Goal: Browse casually: Explore the website without a specific task or goal

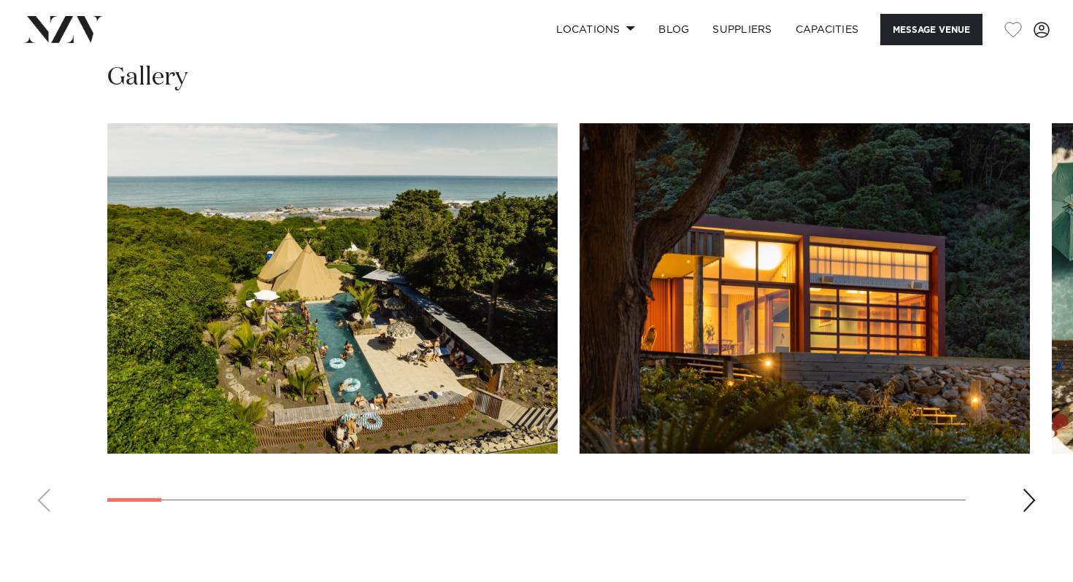
scroll to position [1296, 0]
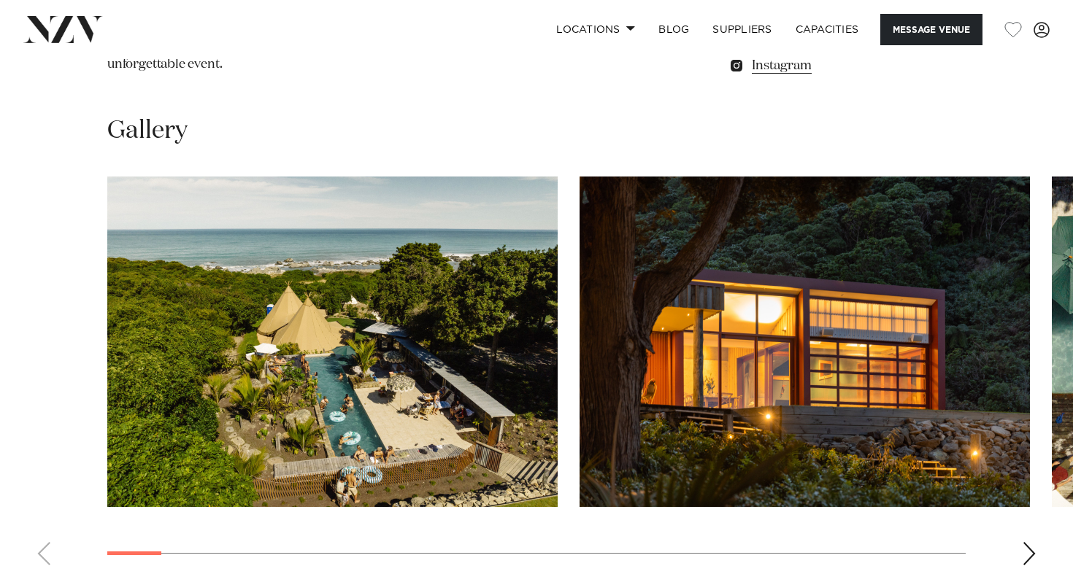
click at [1028, 542] on div "Next slide" at bounding box center [1029, 553] width 15 height 23
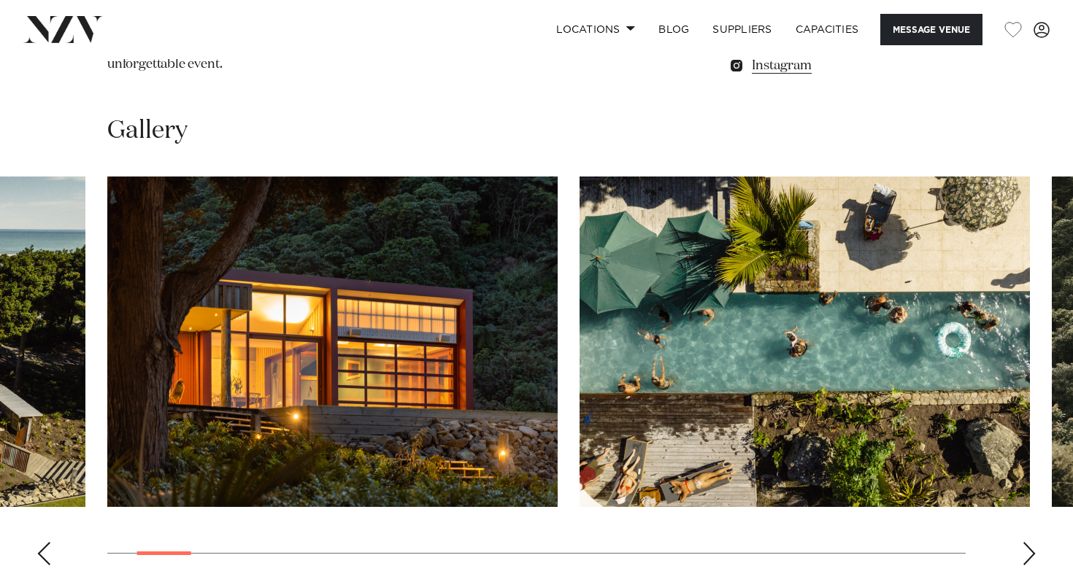
click at [1027, 542] on div "Next slide" at bounding box center [1029, 553] width 15 height 23
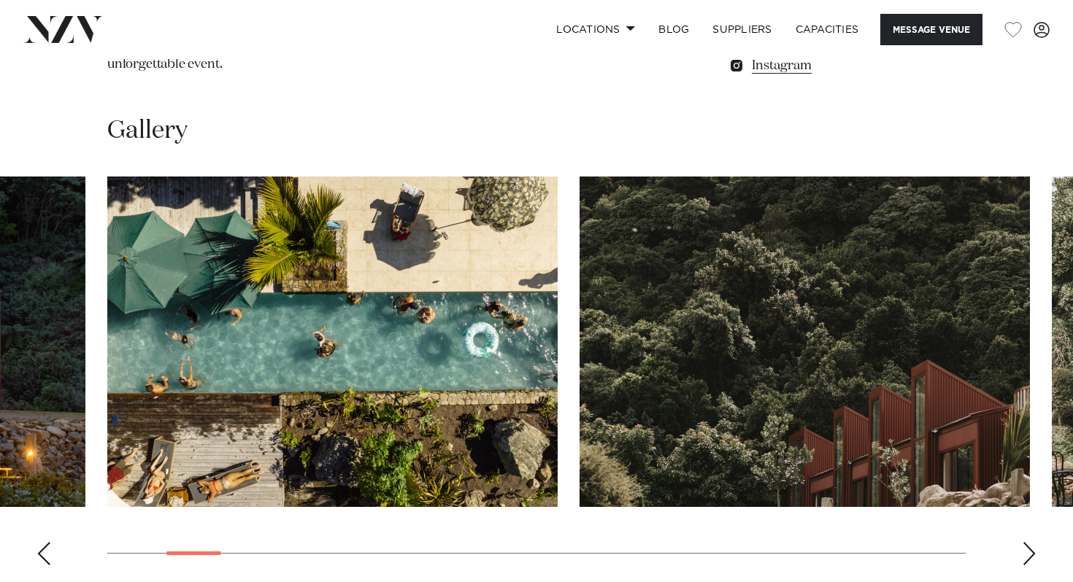
click at [1027, 542] on div "Next slide" at bounding box center [1029, 553] width 15 height 23
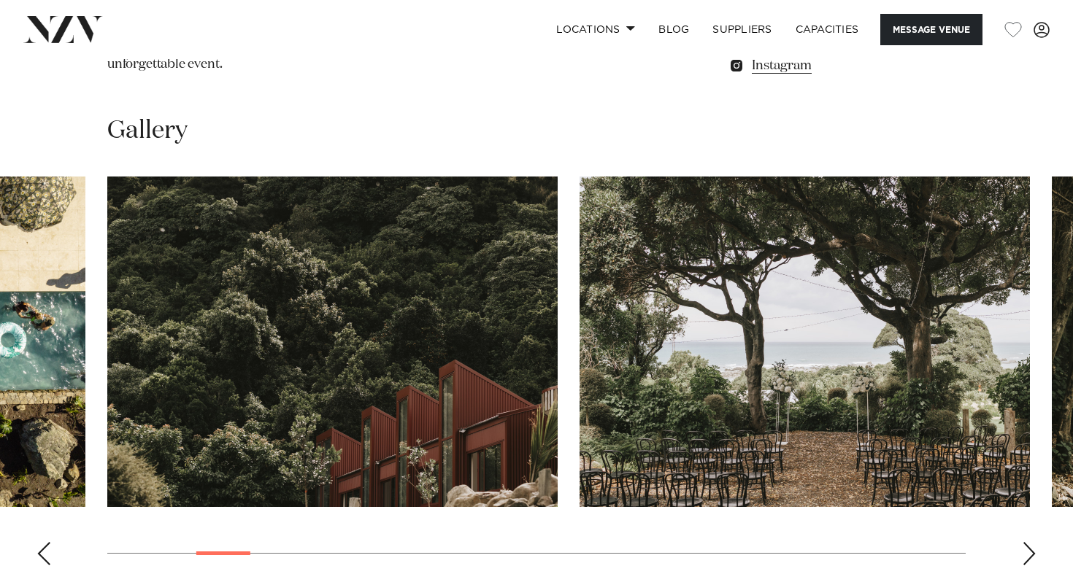
click at [1027, 542] on div "Next slide" at bounding box center [1029, 553] width 15 height 23
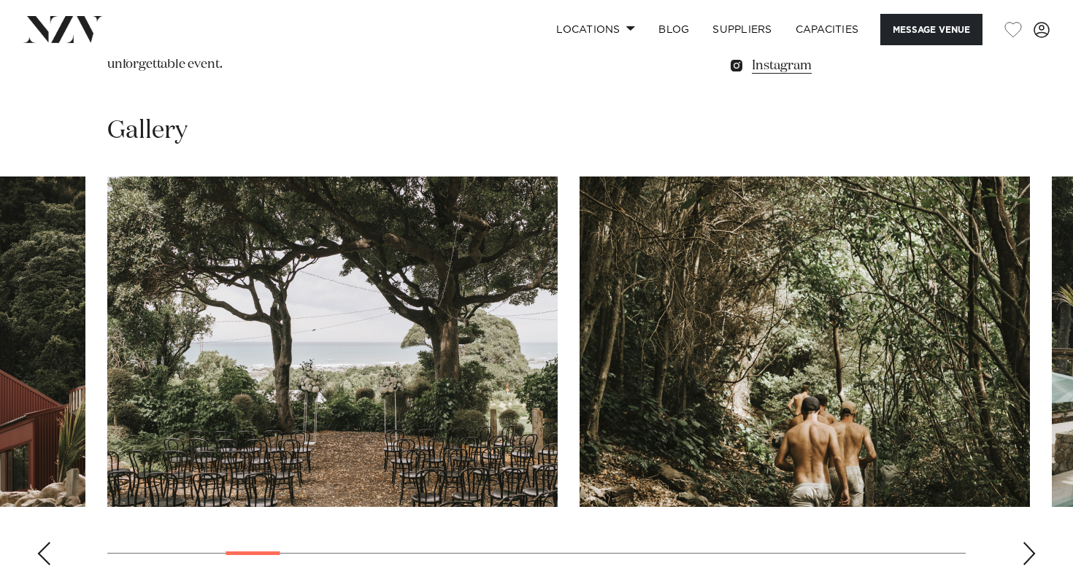
click at [1027, 542] on div "Next slide" at bounding box center [1029, 553] width 15 height 23
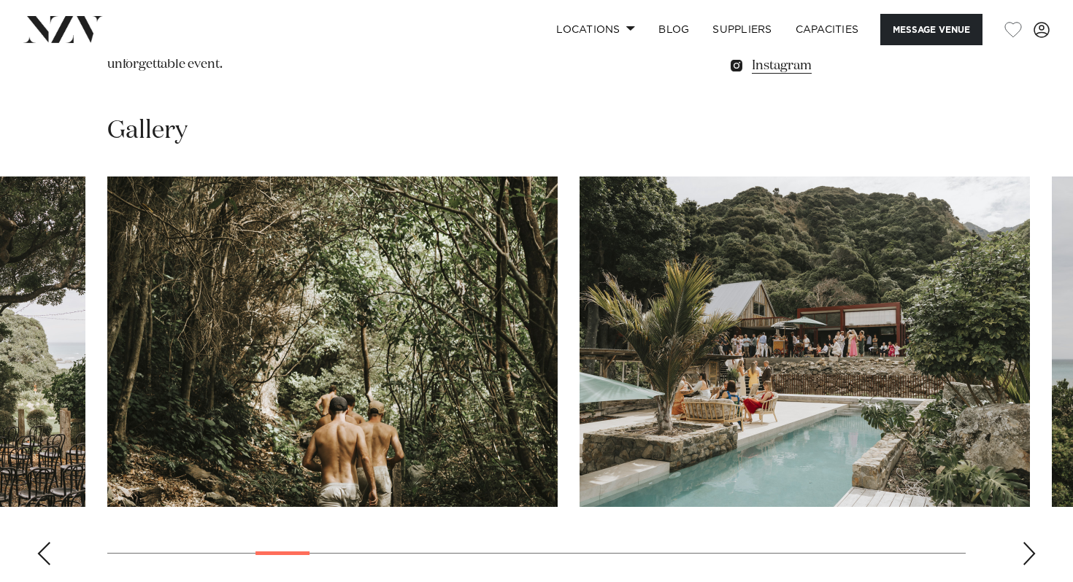
click at [1027, 542] on div "Next slide" at bounding box center [1029, 553] width 15 height 23
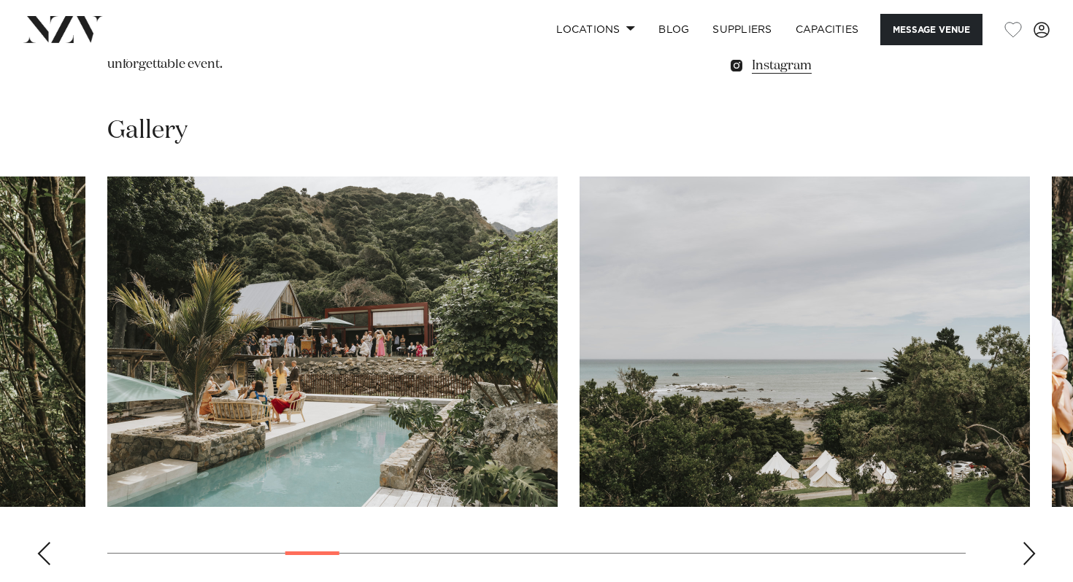
click at [1027, 542] on div "Next slide" at bounding box center [1029, 553] width 15 height 23
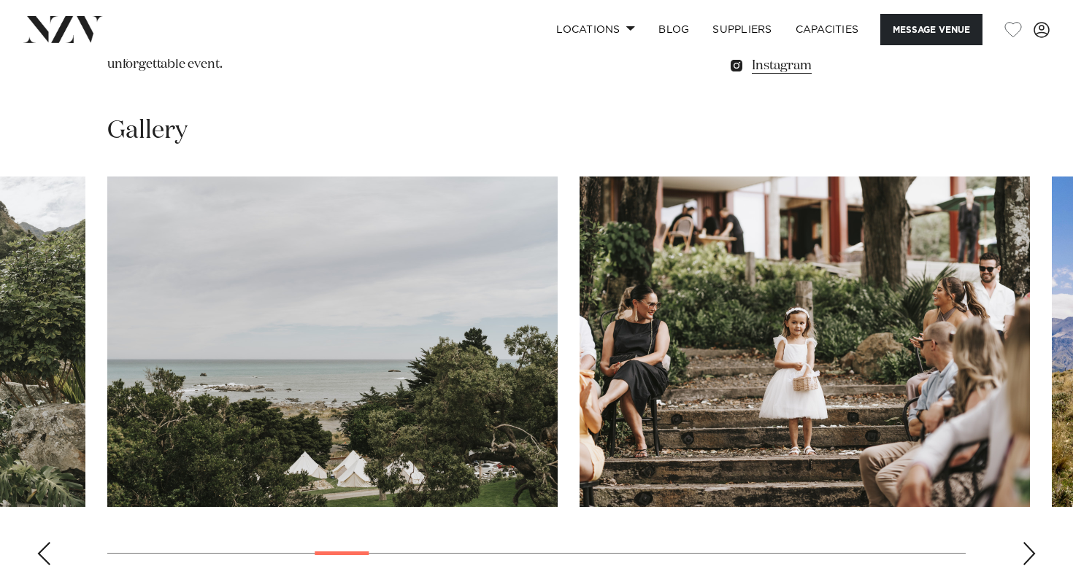
click at [1027, 542] on div "Next slide" at bounding box center [1029, 553] width 15 height 23
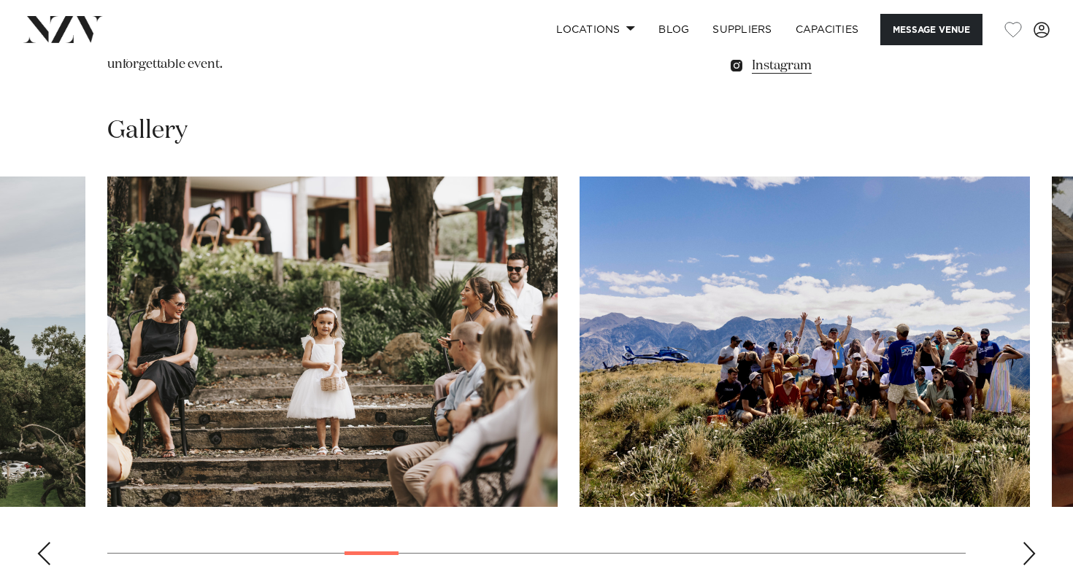
click at [1026, 542] on div "Next slide" at bounding box center [1029, 553] width 15 height 23
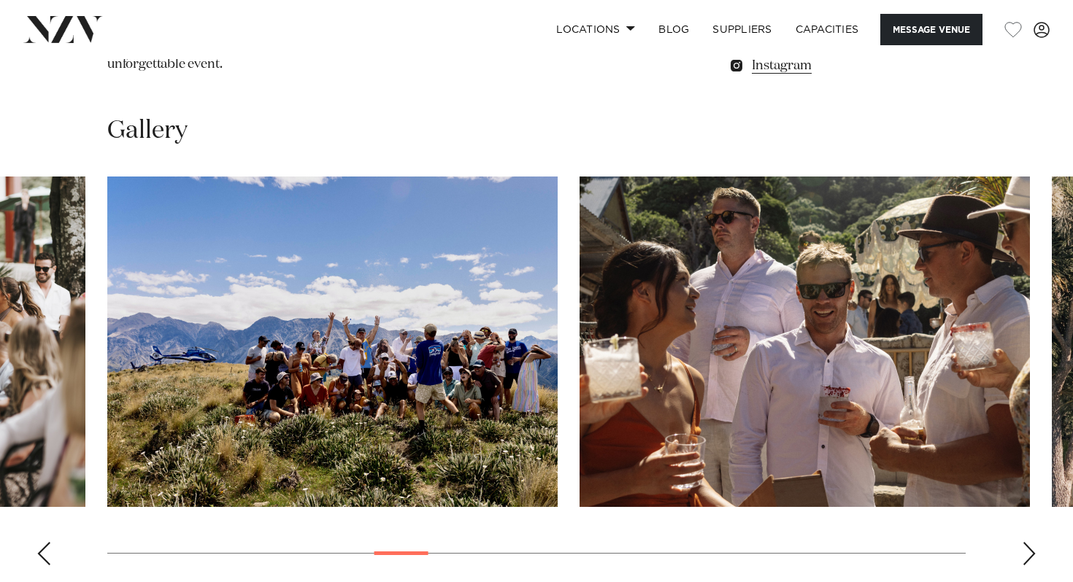
click at [1026, 542] on div "Next slide" at bounding box center [1029, 553] width 15 height 23
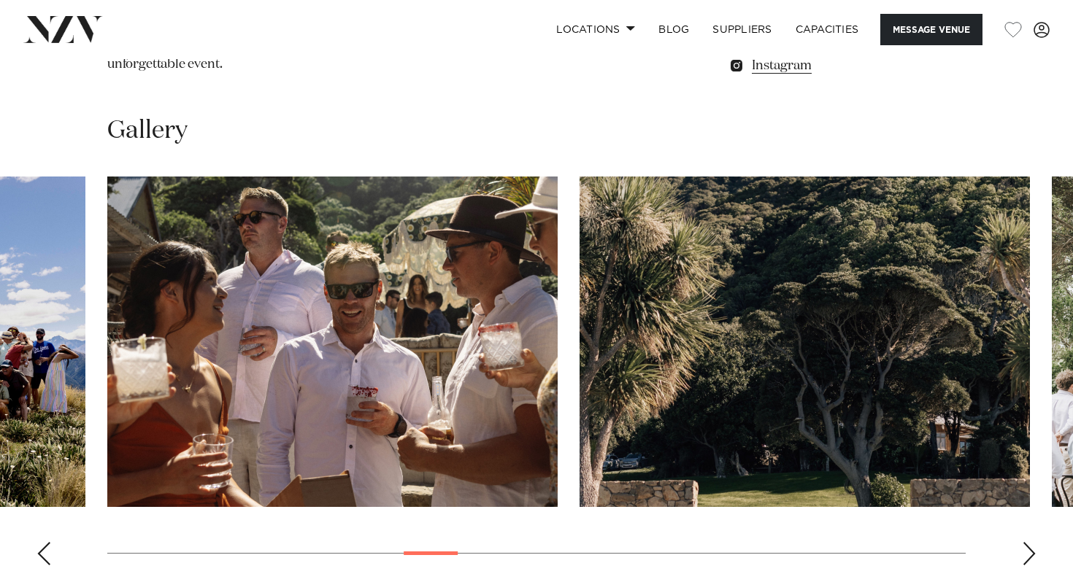
click at [1026, 542] on div "Next slide" at bounding box center [1029, 553] width 15 height 23
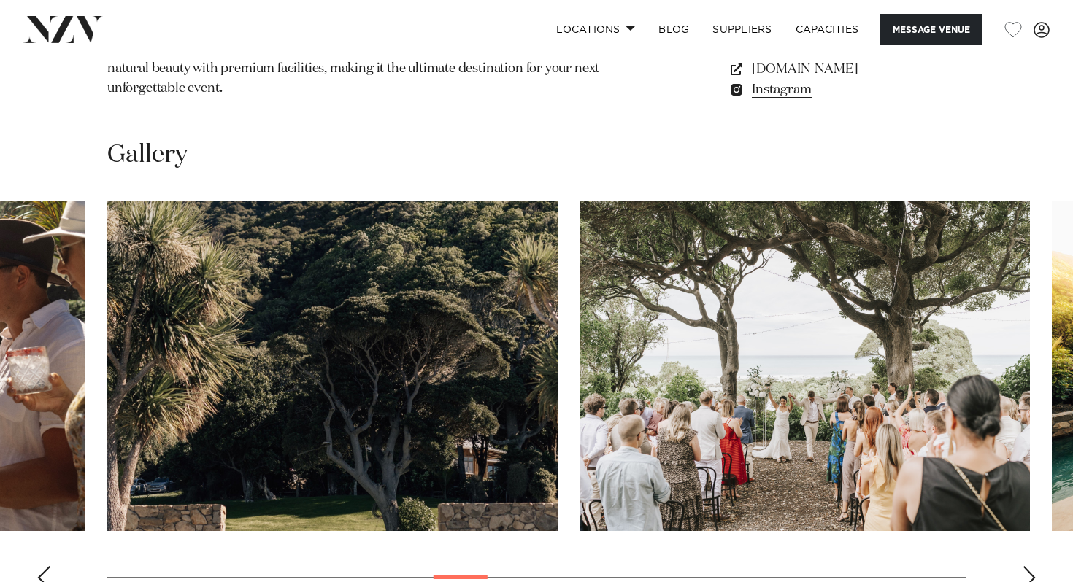
scroll to position [1372, 0]
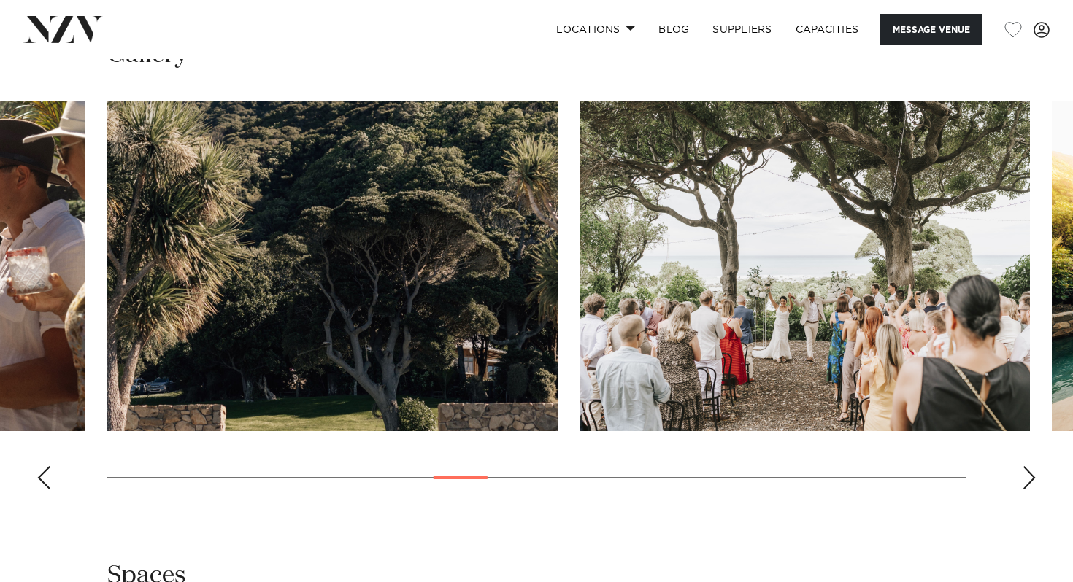
click at [1020, 385] on swiper-container at bounding box center [536, 301] width 1073 height 401
click at [1028, 466] on div "Next slide" at bounding box center [1029, 477] width 15 height 23
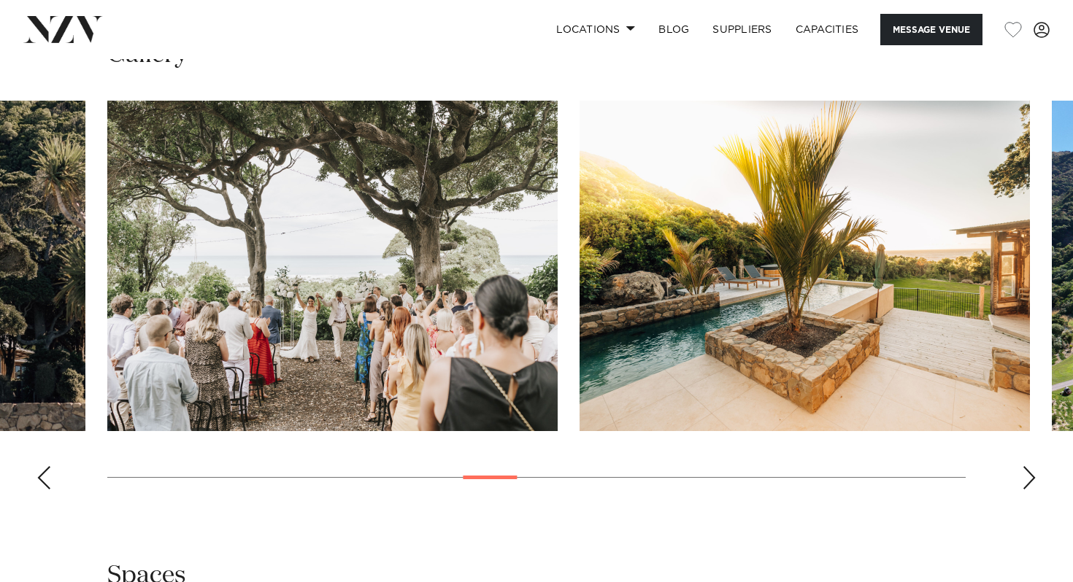
click at [1028, 466] on div "Next slide" at bounding box center [1029, 477] width 15 height 23
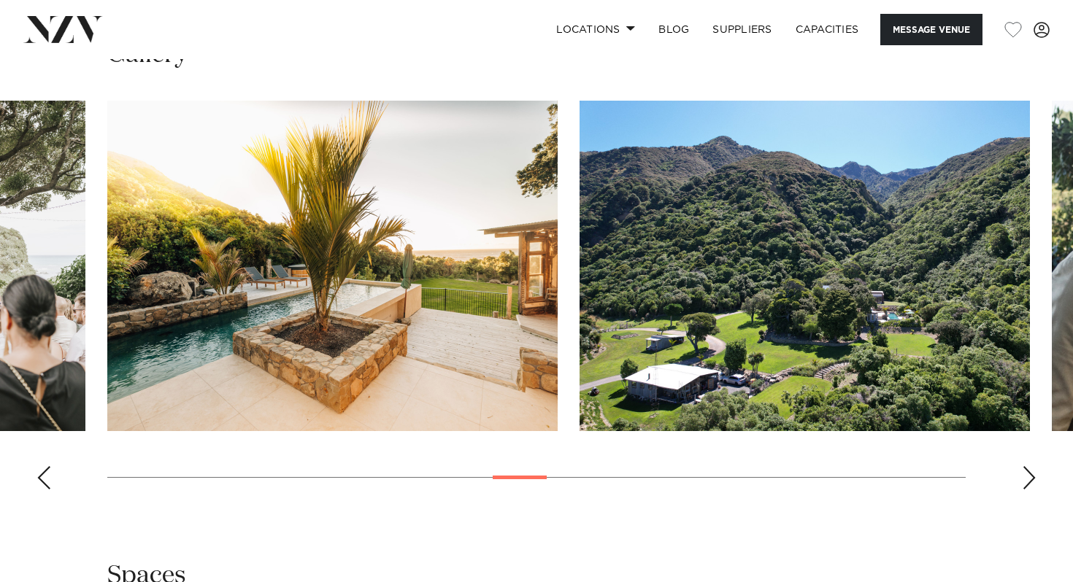
click at [1028, 466] on div "Next slide" at bounding box center [1029, 477] width 15 height 23
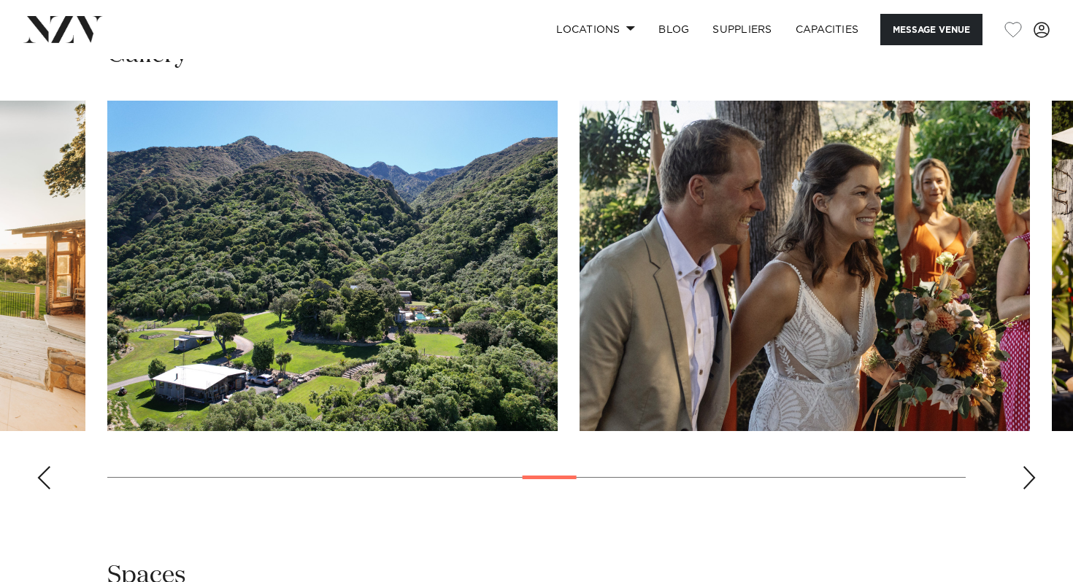
click at [1028, 466] on div "Next slide" at bounding box center [1029, 477] width 15 height 23
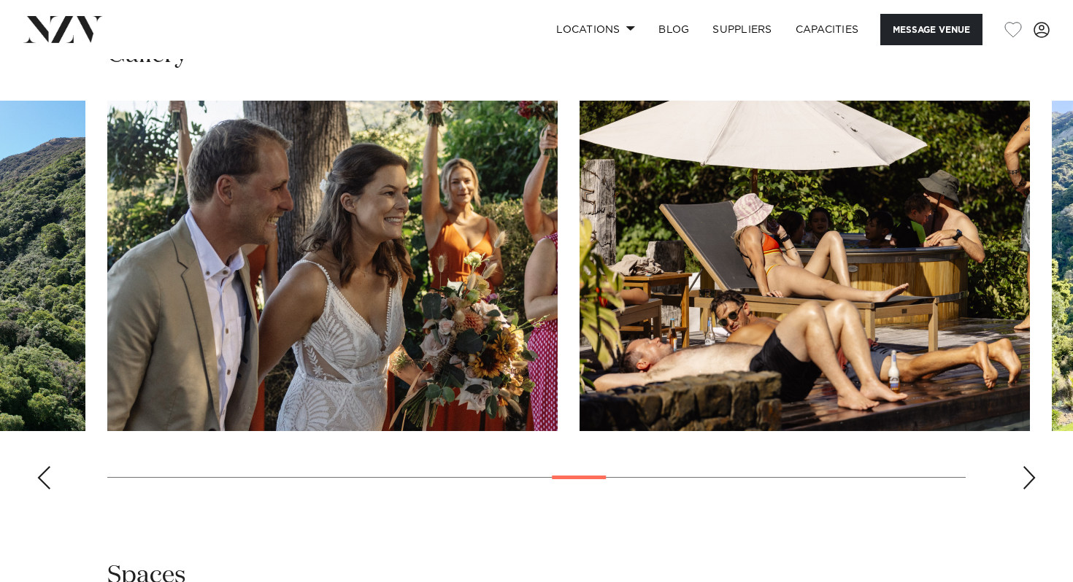
click at [1028, 466] on div "Next slide" at bounding box center [1029, 477] width 15 height 23
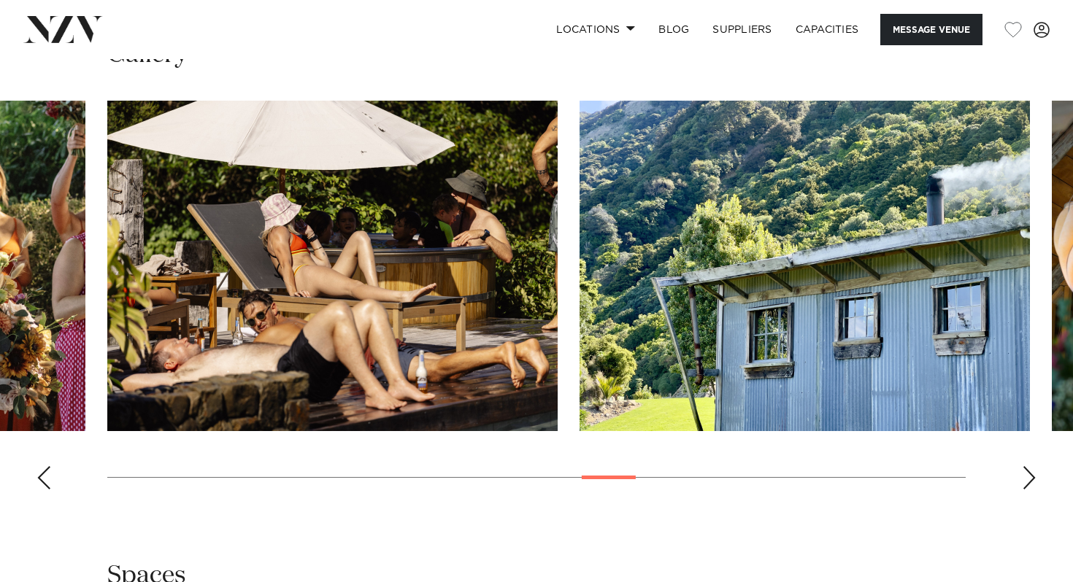
click at [1028, 466] on div "Next slide" at bounding box center [1029, 477] width 15 height 23
